Goal: Register for event/course

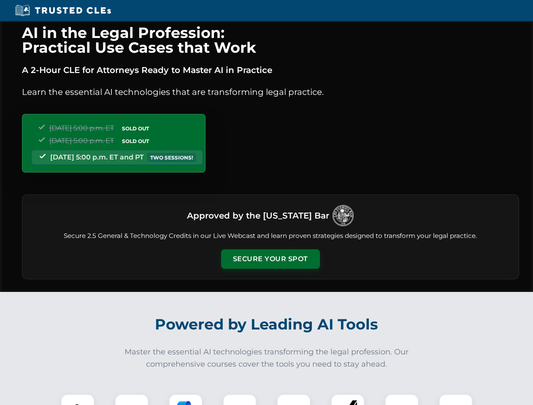
click at [270, 259] on button "Secure Your Spot" at bounding box center [270, 258] width 99 height 19
click at [78, 400] on img at bounding box center [77, 411] width 24 height 24
click at [132, 400] on div at bounding box center [132, 411] width 34 height 34
